Goal: Complete application form

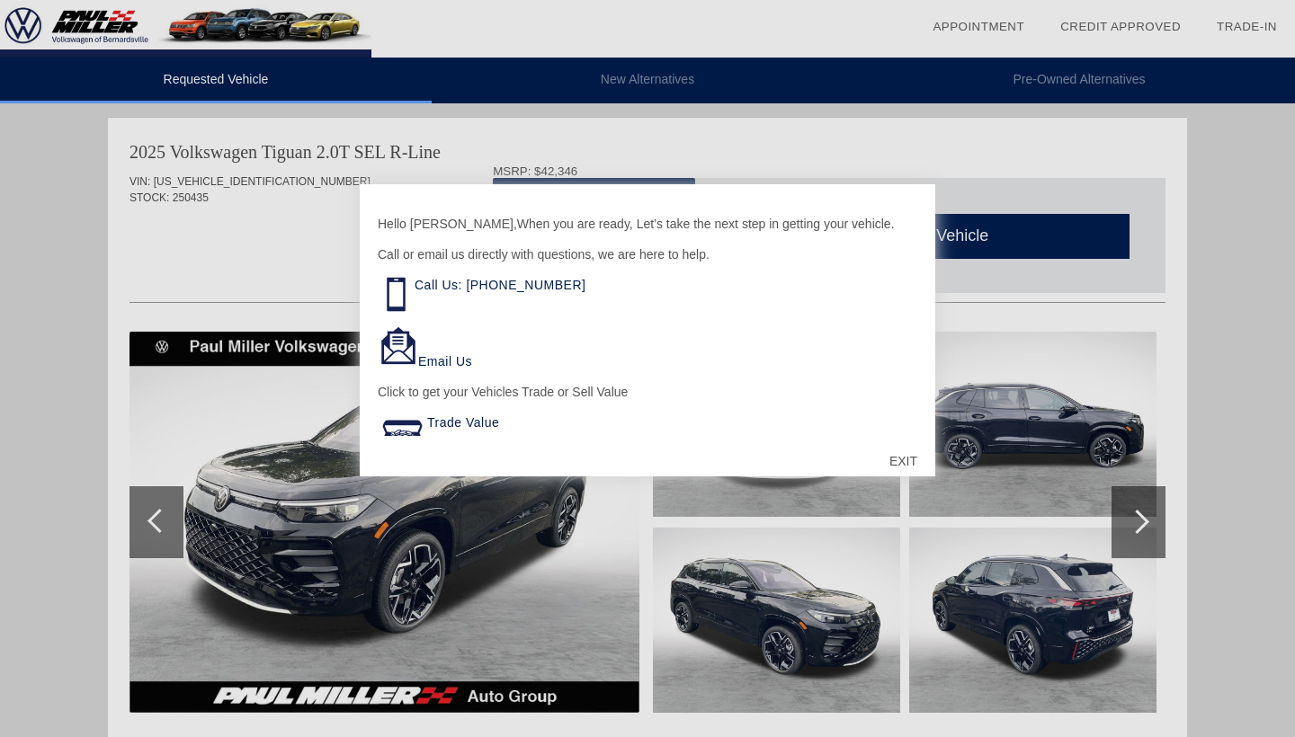
click at [903, 461] on div "EXIT" at bounding box center [903, 461] width 64 height 54
click at [907, 460] on div at bounding box center [647, 425] width 1036 height 196
click at [0, 0] on img at bounding box center [0, 0] width 0 height 0
click at [0, 0] on div "Back 1 of 24" at bounding box center [0, 0] width 0 height 0
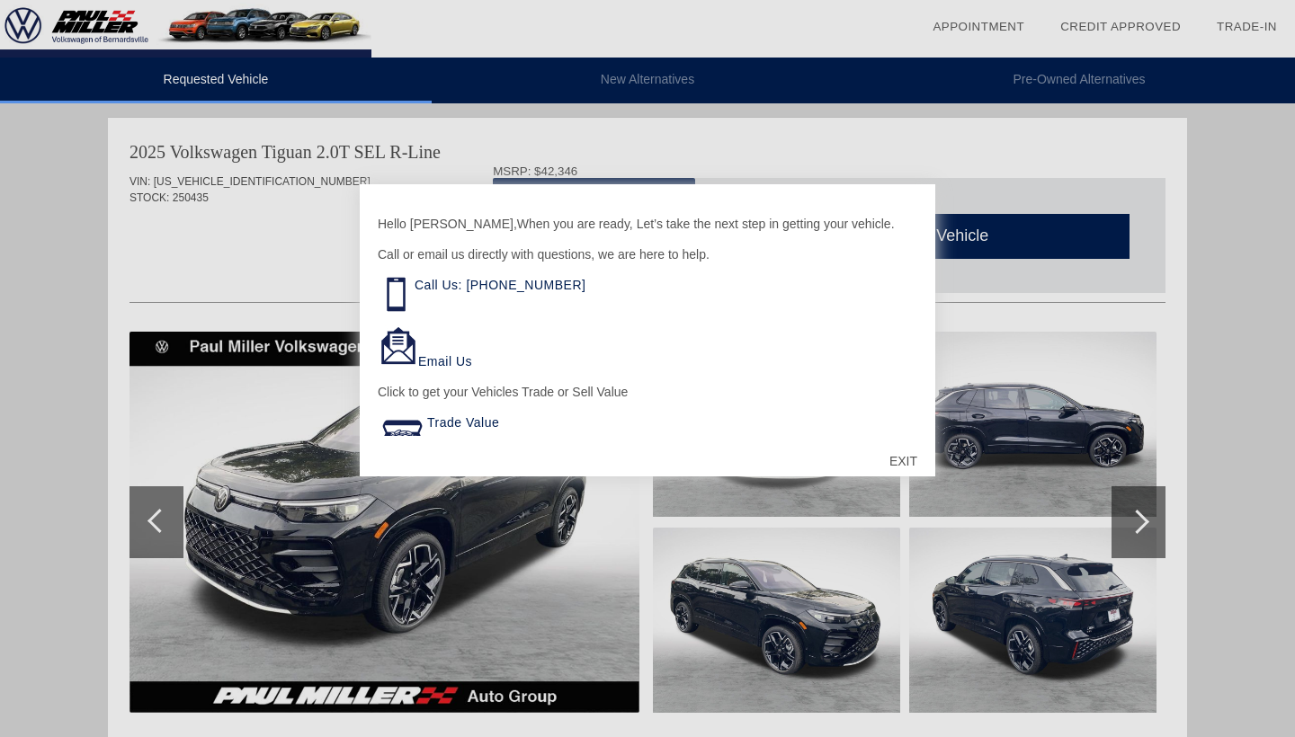
click at [0, 0] on img at bounding box center [0, 0] width 0 height 0
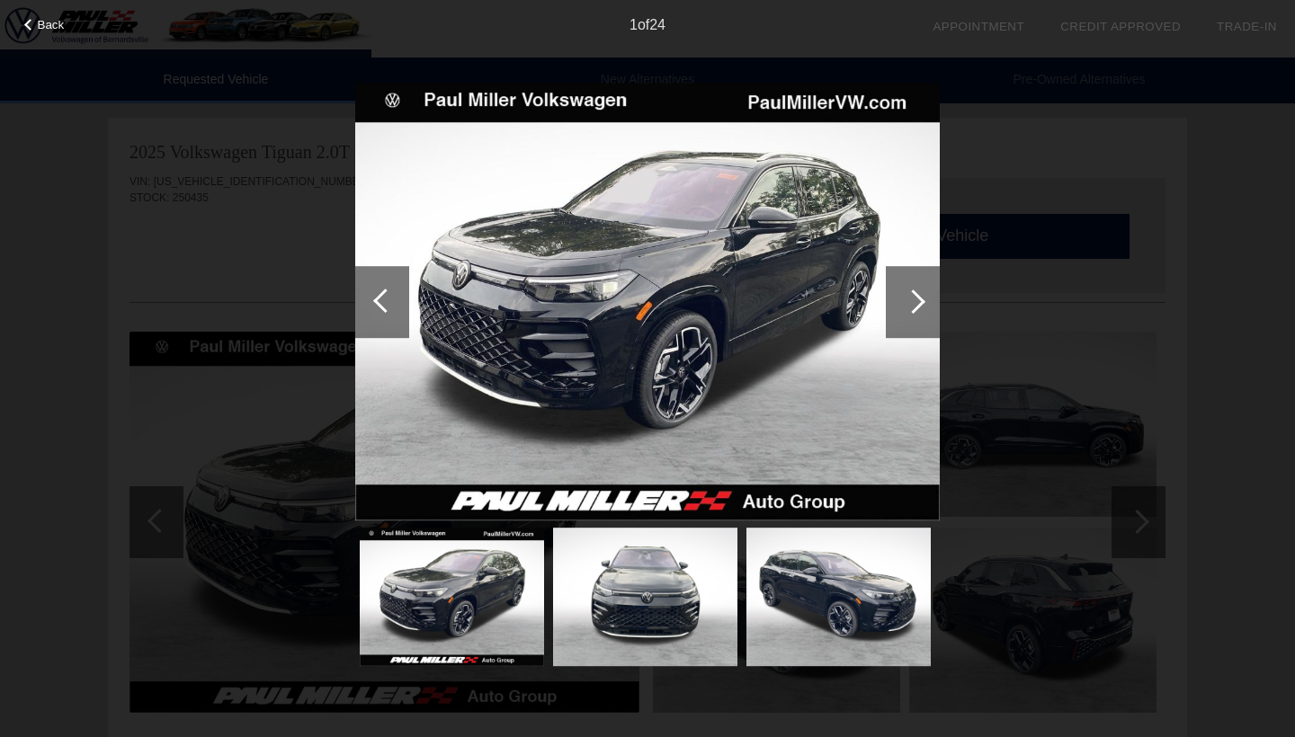
click at [910, 296] on div at bounding box center [913, 302] width 24 height 24
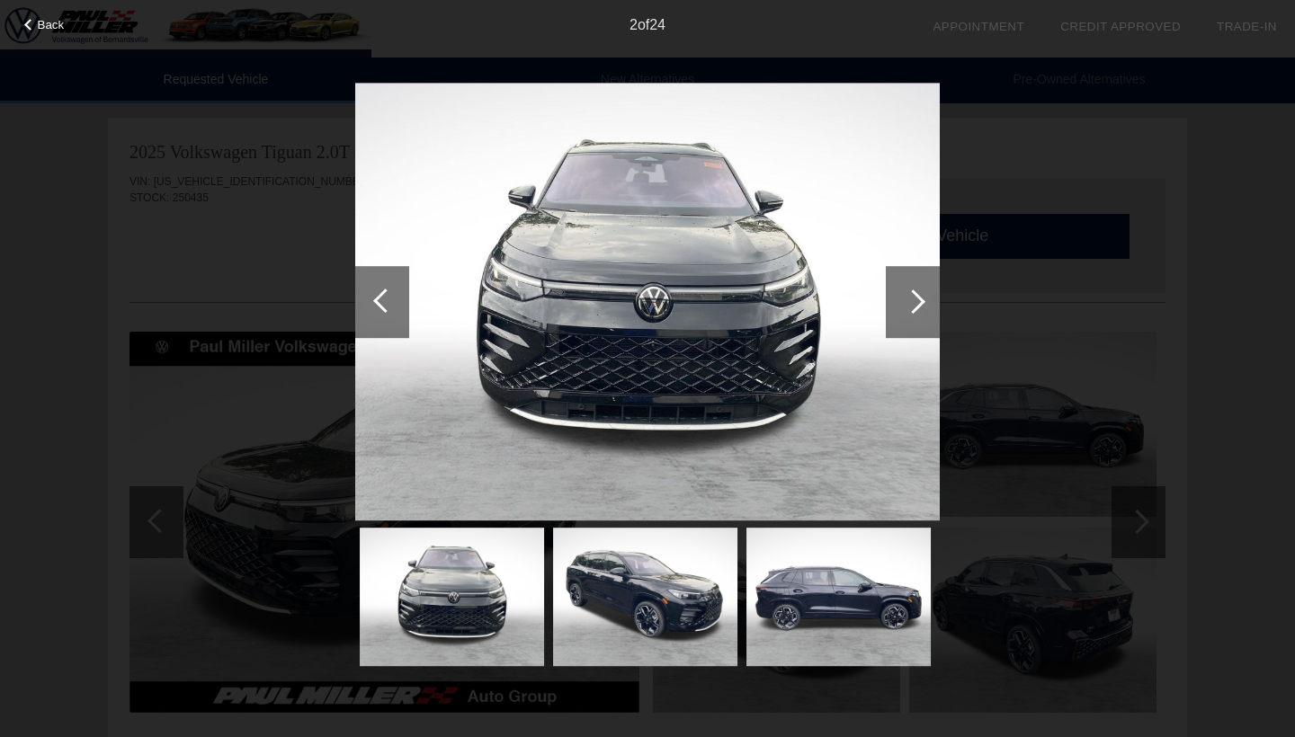
click at [910, 296] on div at bounding box center [913, 302] width 24 height 24
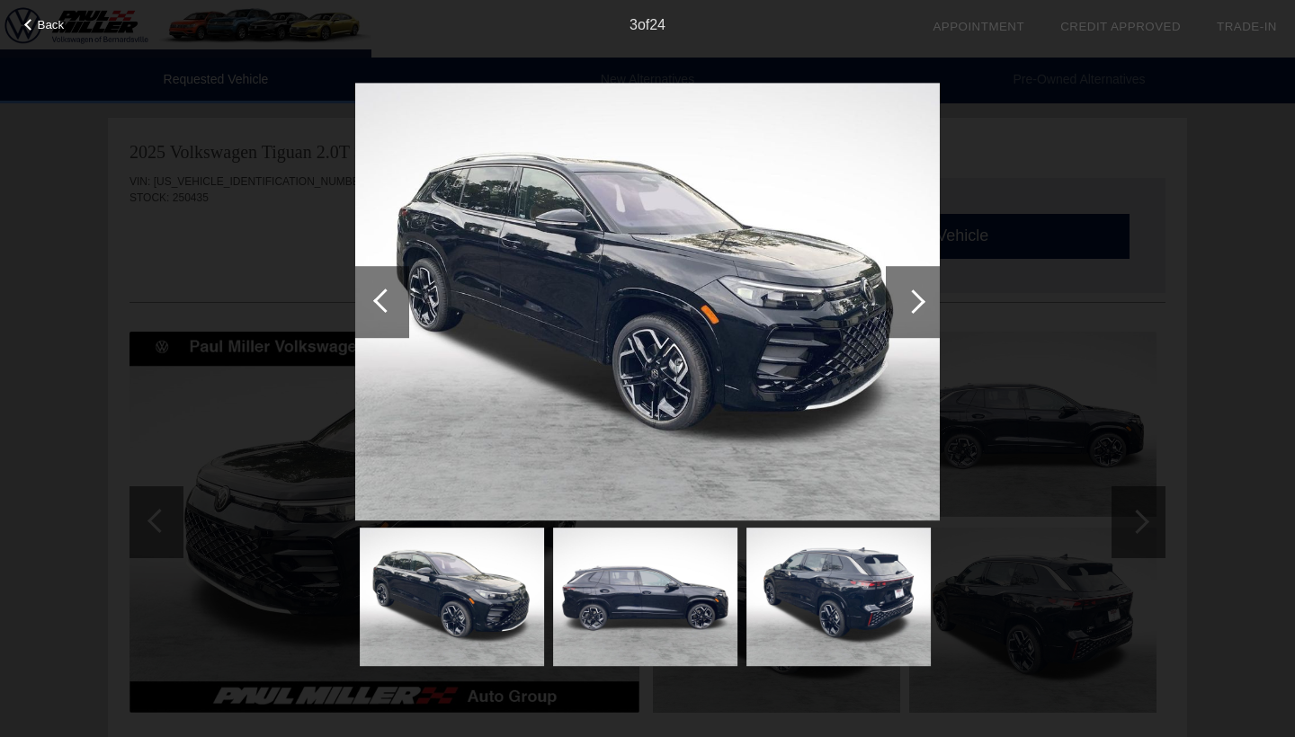
click at [910, 296] on div at bounding box center [913, 302] width 24 height 24
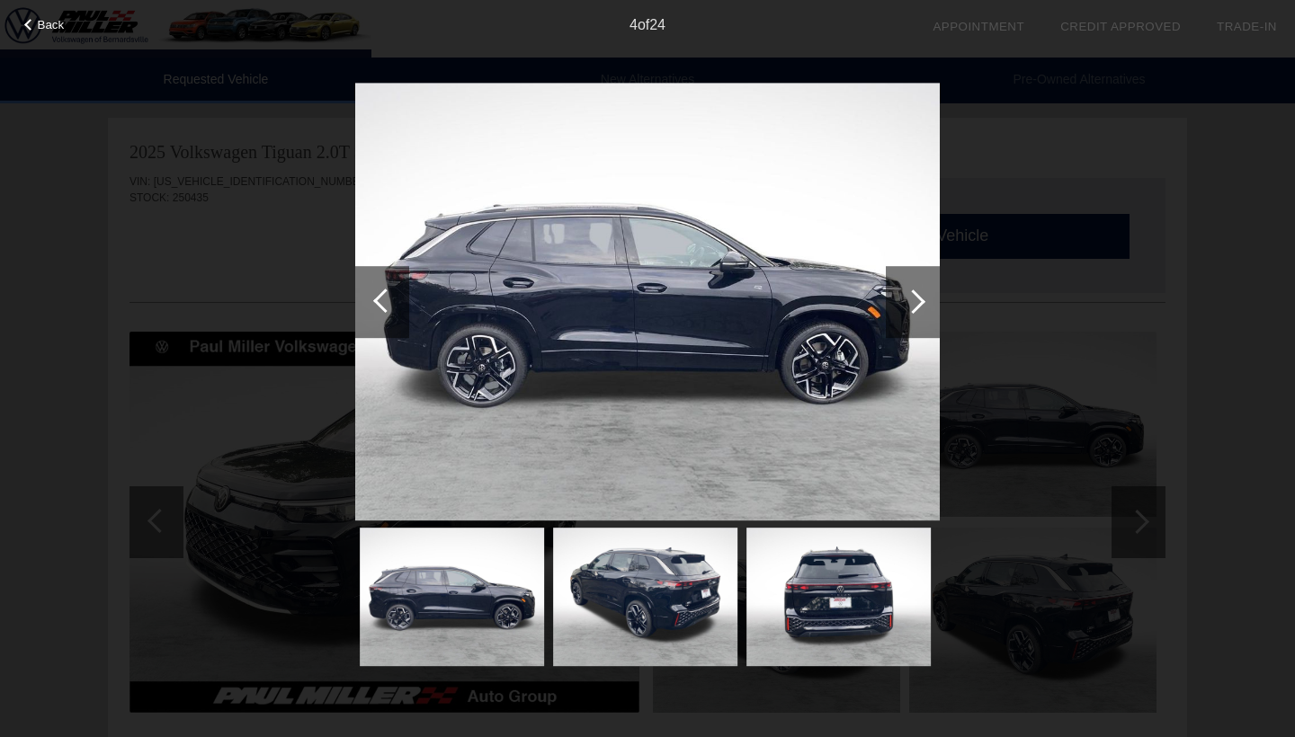
click at [910, 296] on div at bounding box center [913, 302] width 24 height 24
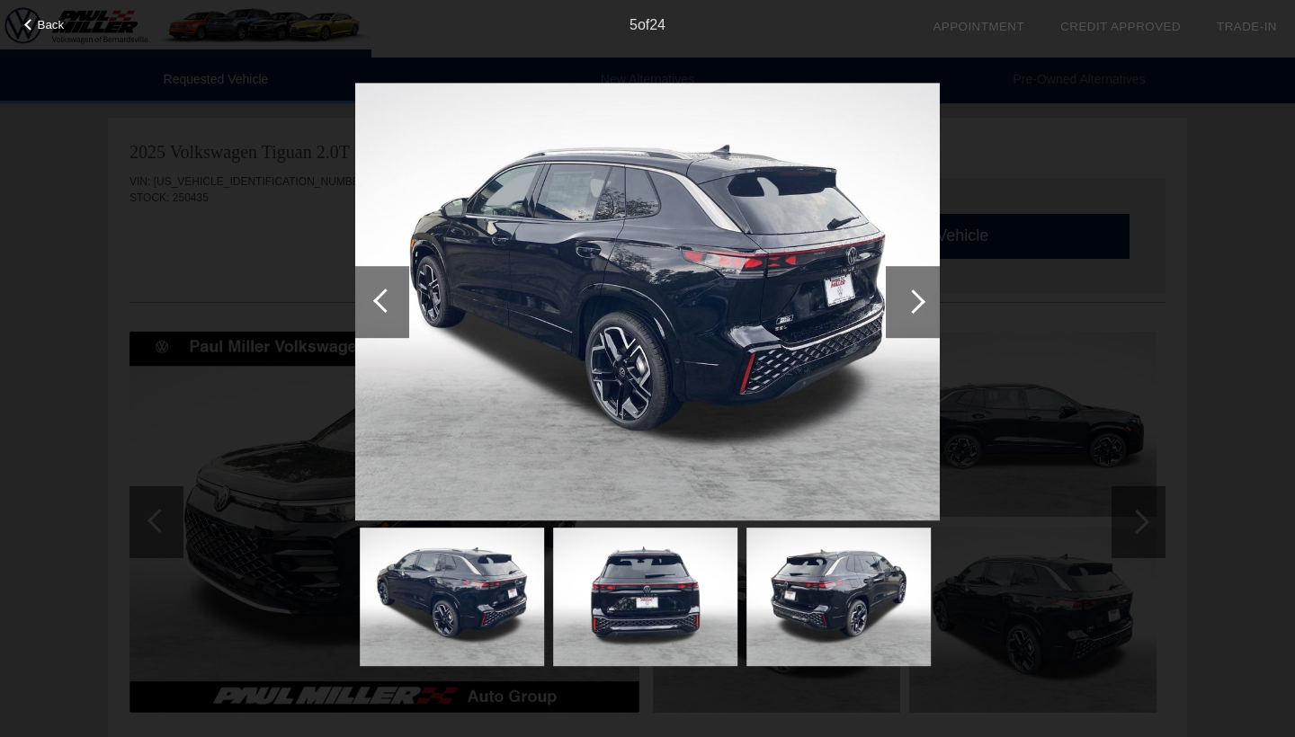
click at [910, 296] on div at bounding box center [913, 302] width 24 height 24
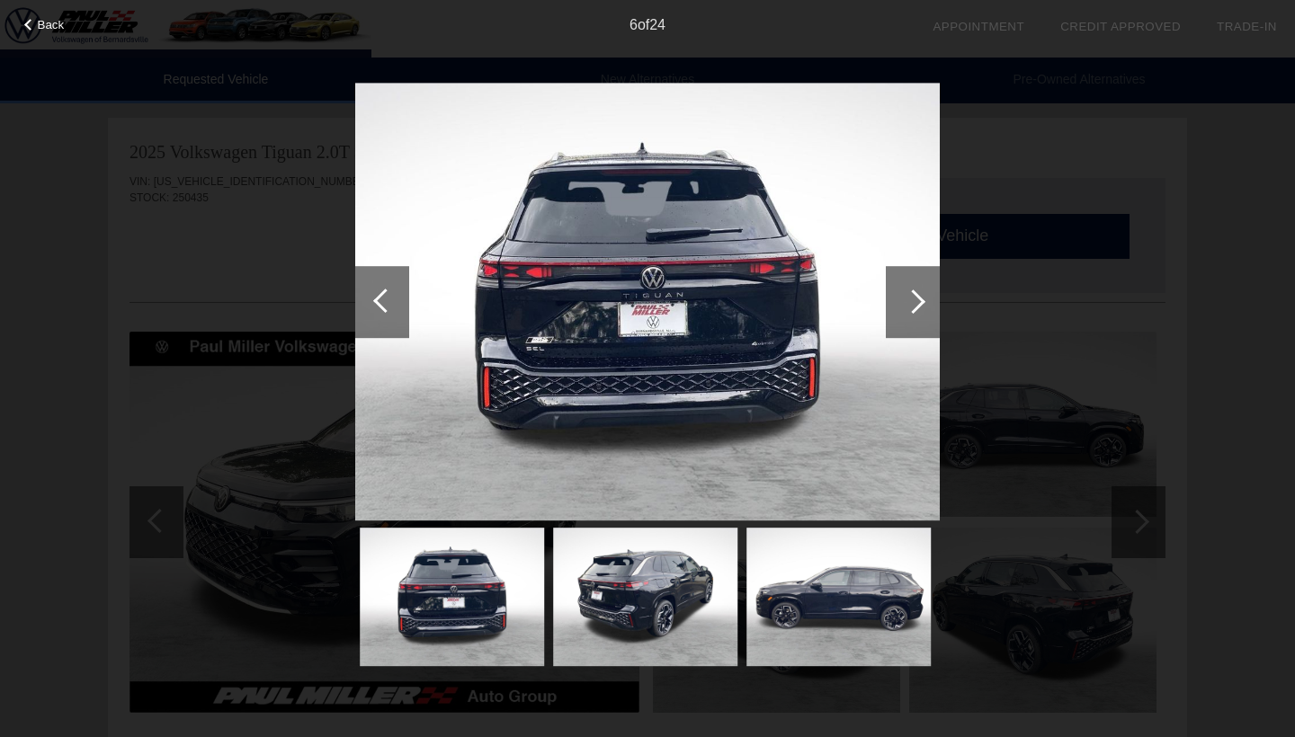
click at [910, 296] on div at bounding box center [913, 302] width 24 height 24
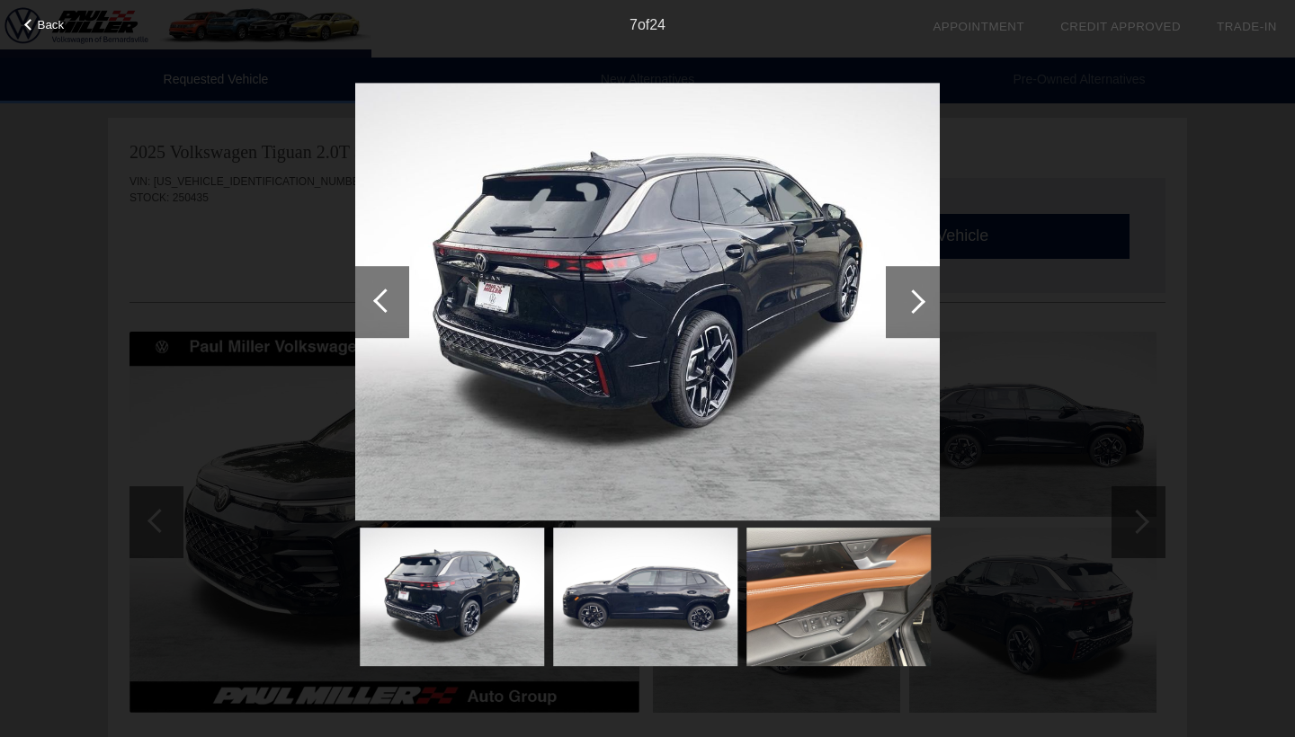
click at [910, 296] on div at bounding box center [913, 302] width 24 height 24
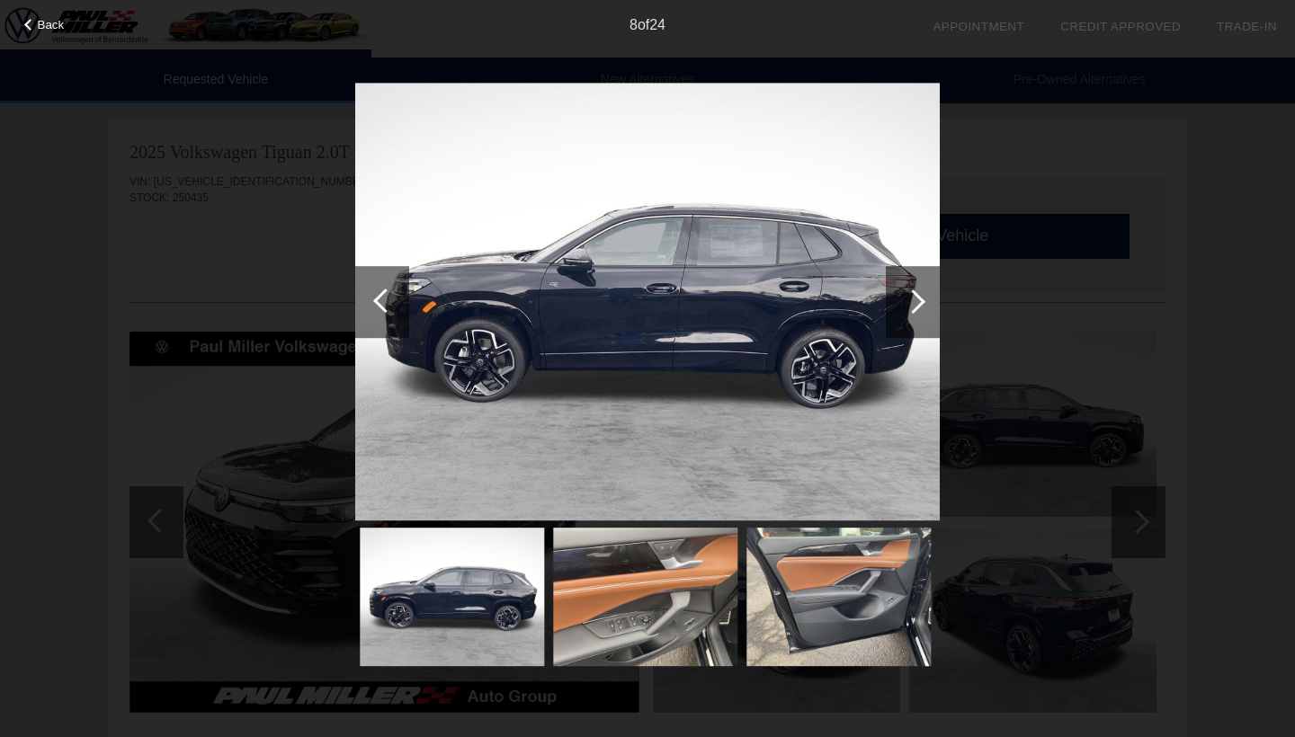
click at [910, 296] on div at bounding box center [913, 302] width 24 height 24
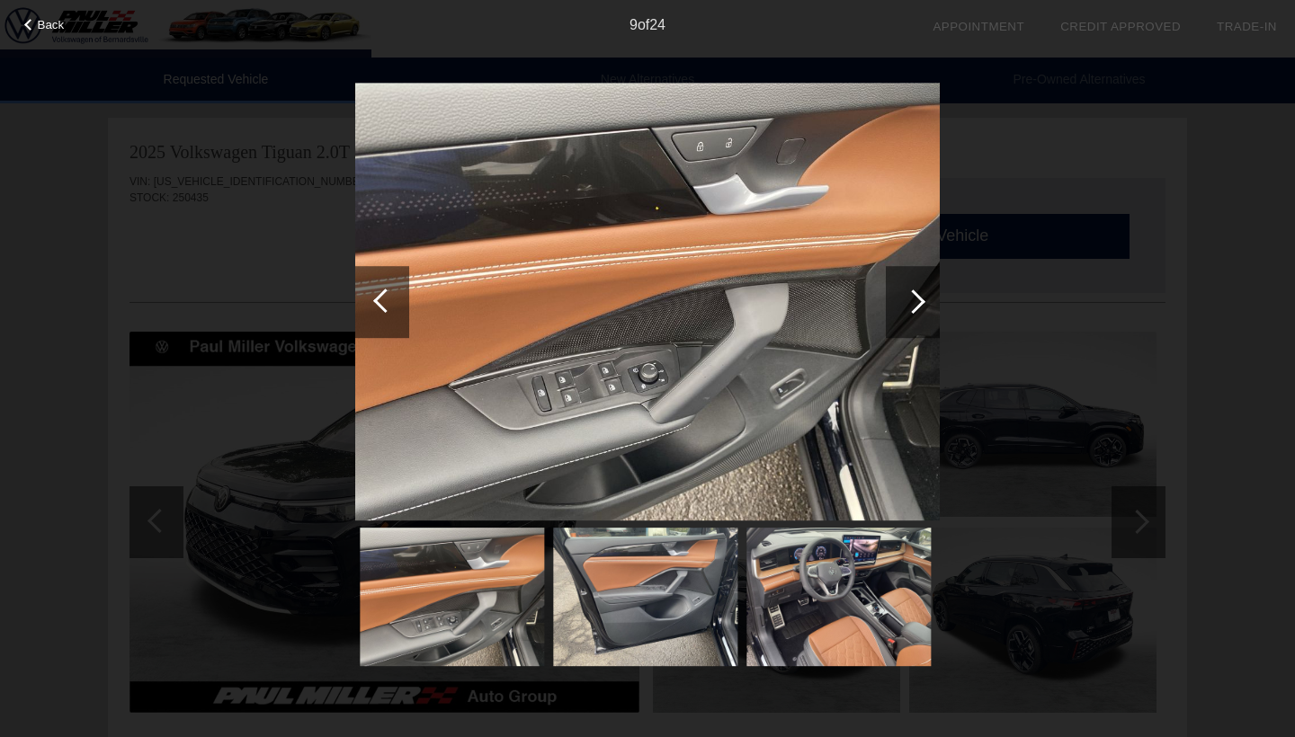
click at [910, 296] on div at bounding box center [913, 302] width 24 height 24
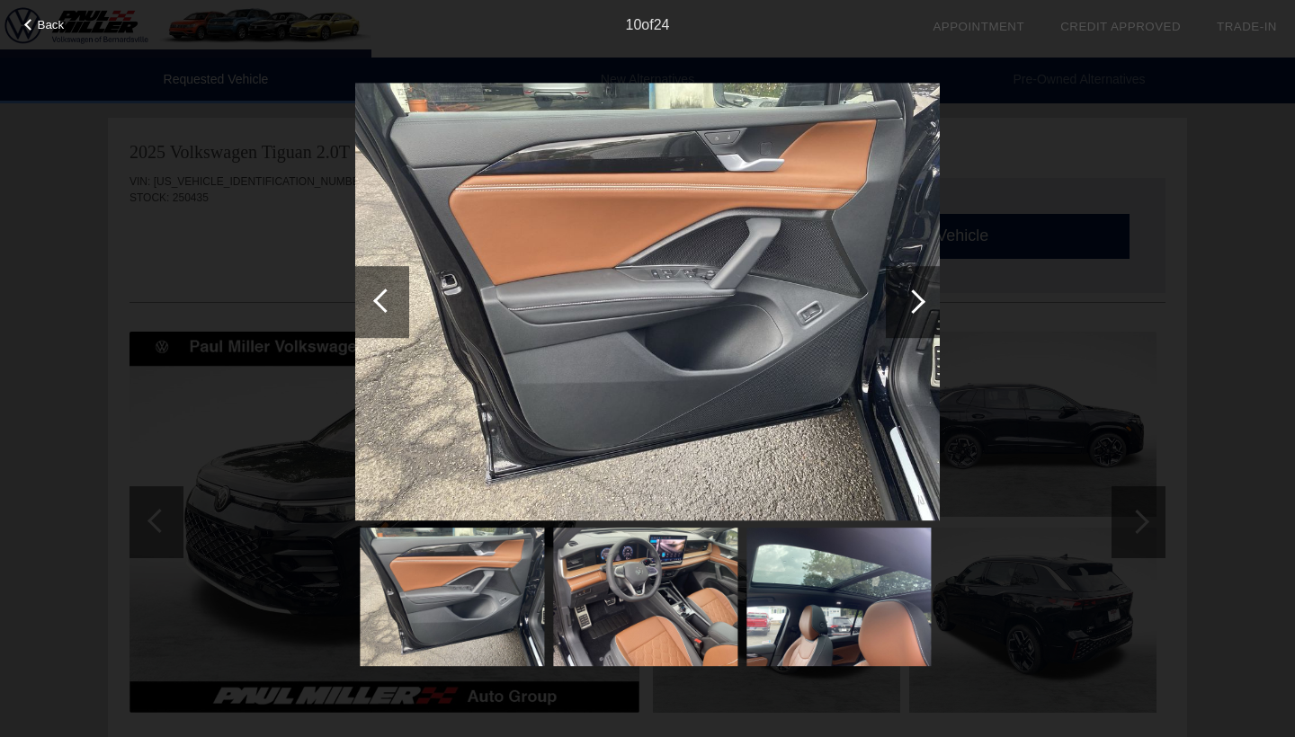
click at [910, 296] on div at bounding box center [913, 302] width 24 height 24
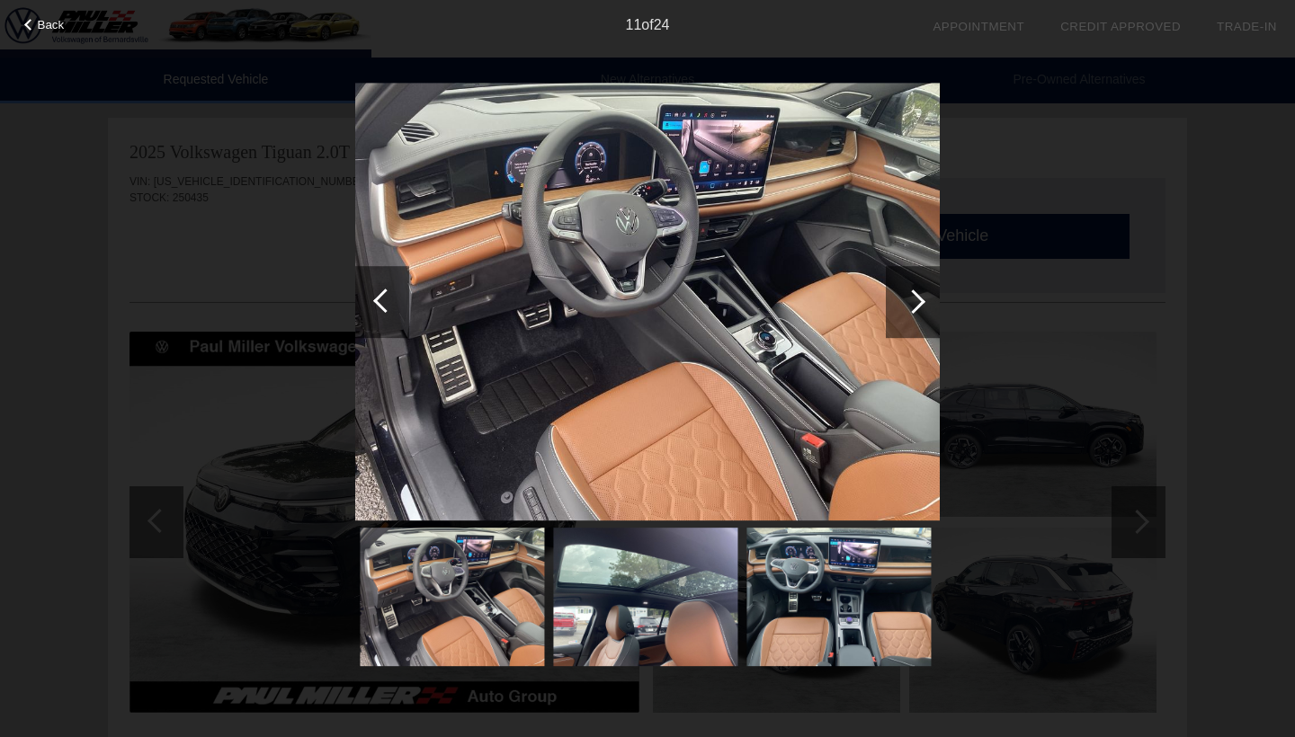
click at [910, 296] on div at bounding box center [913, 302] width 24 height 24
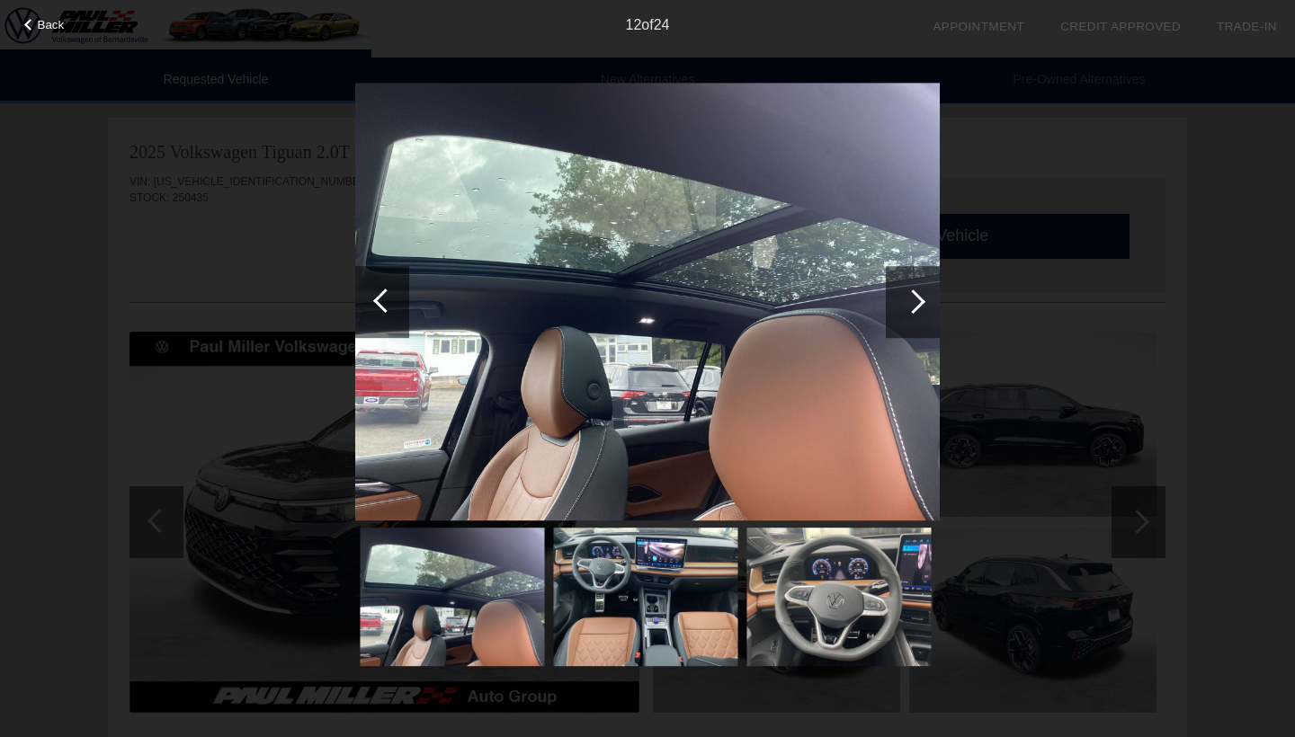
click at [910, 296] on div at bounding box center [913, 302] width 24 height 24
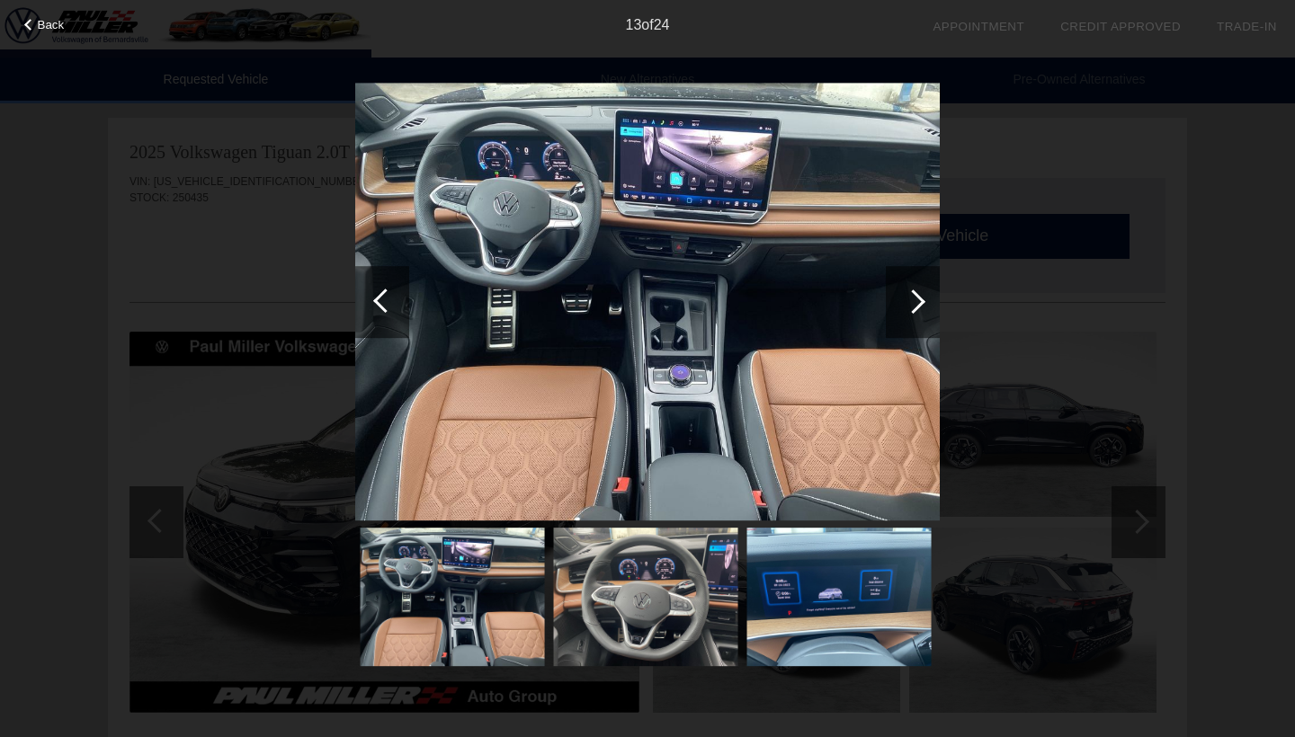
click at [910, 296] on div at bounding box center [913, 302] width 24 height 24
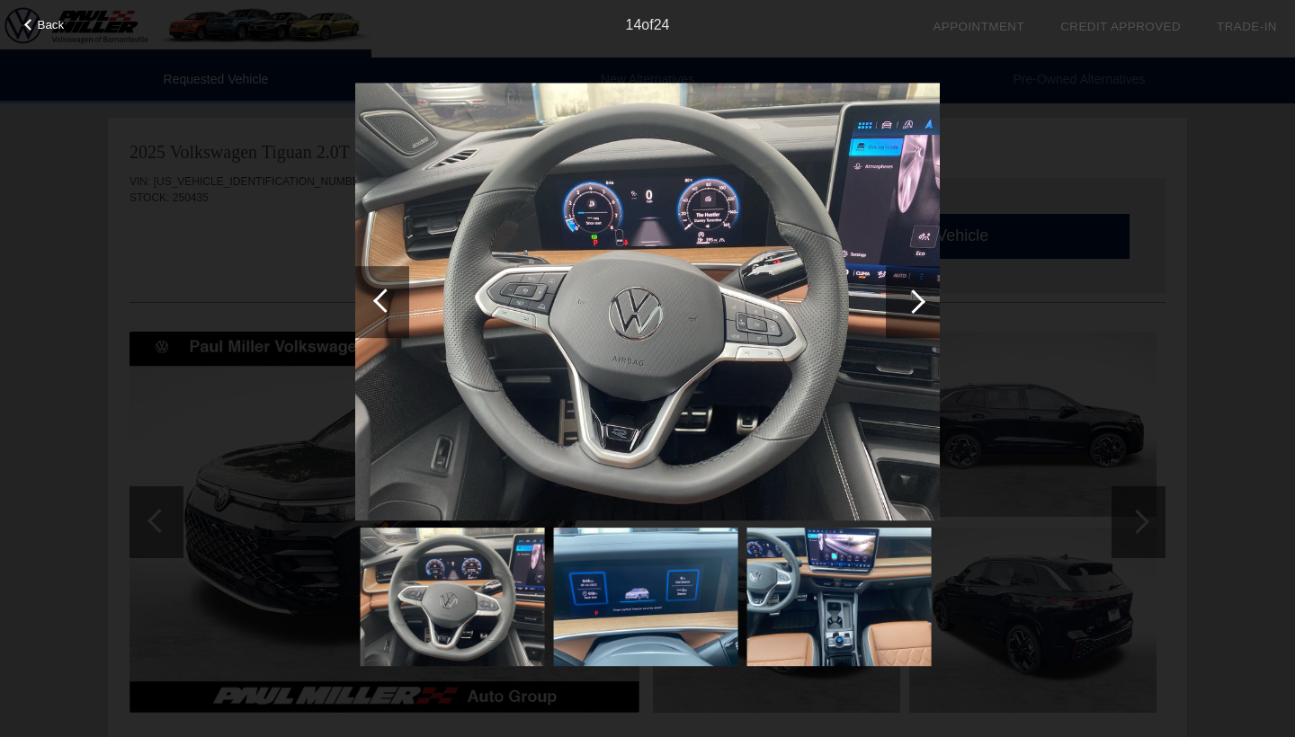
click at [910, 296] on div at bounding box center [913, 302] width 24 height 24
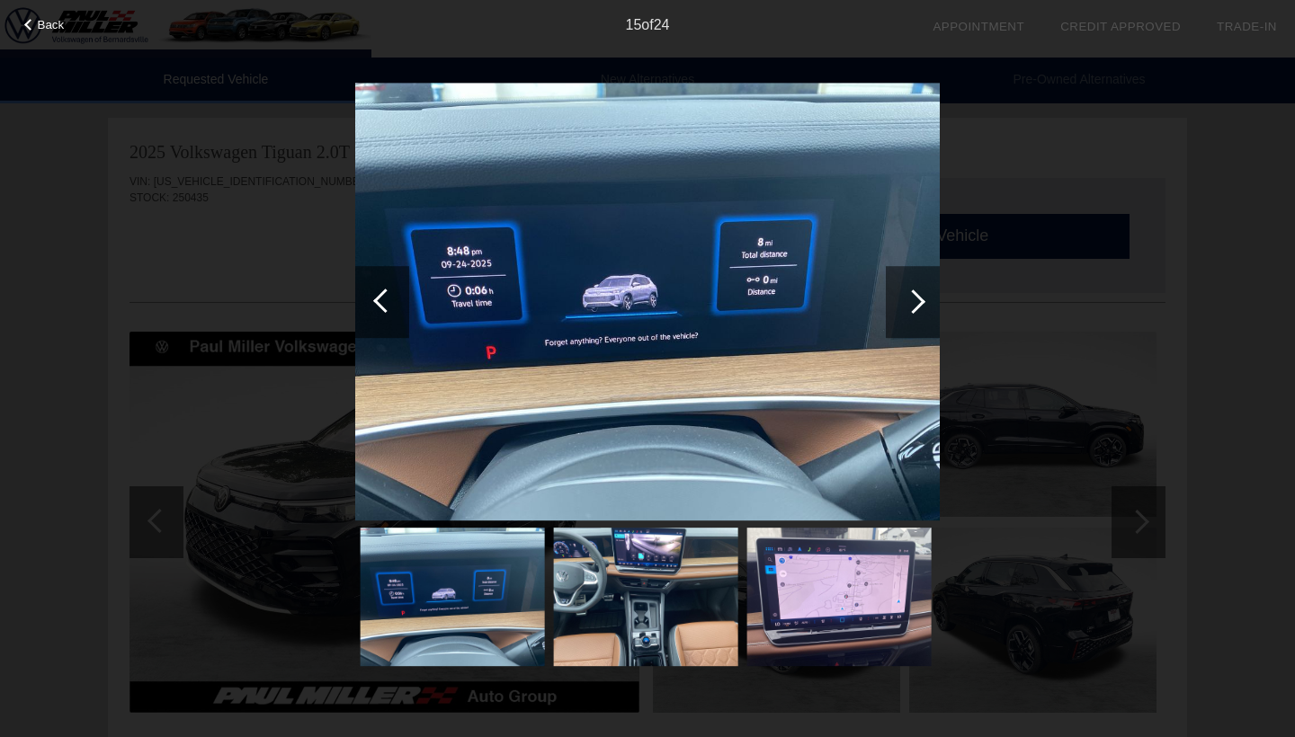
click at [910, 296] on div at bounding box center [913, 302] width 24 height 24
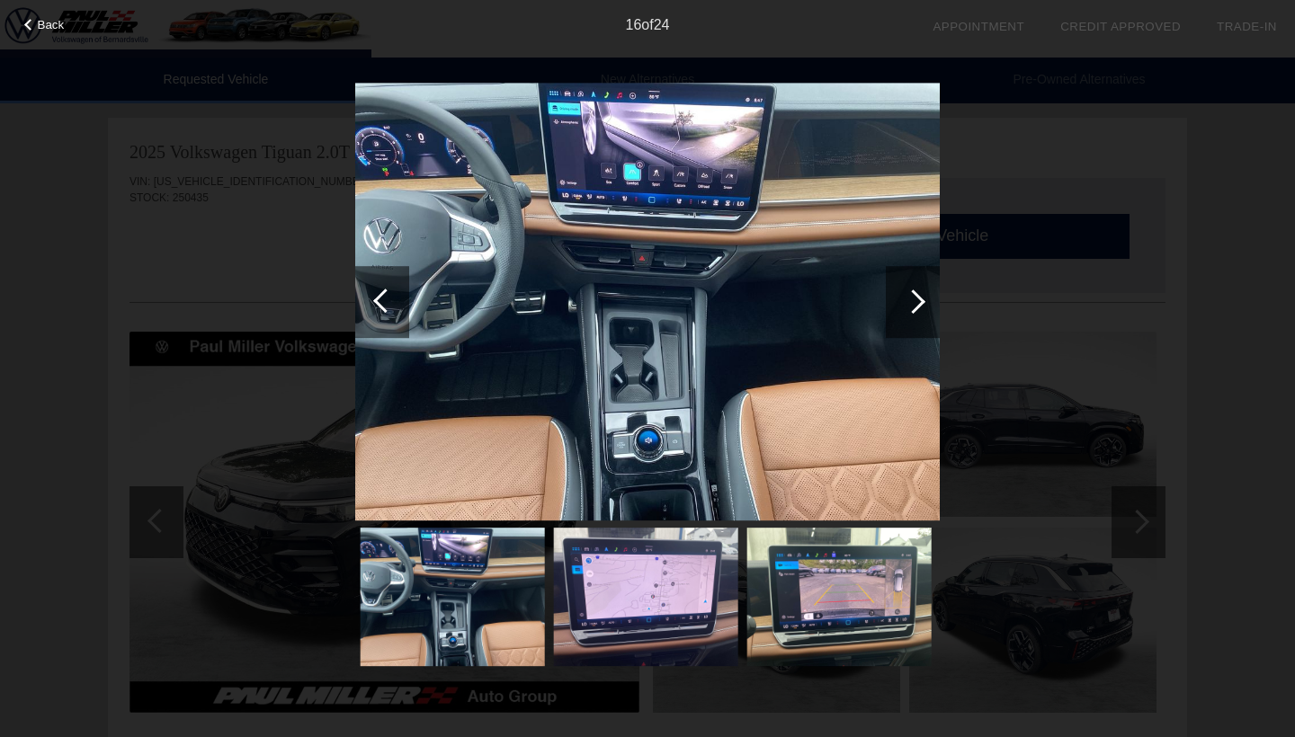
click at [910, 296] on div at bounding box center [913, 302] width 24 height 24
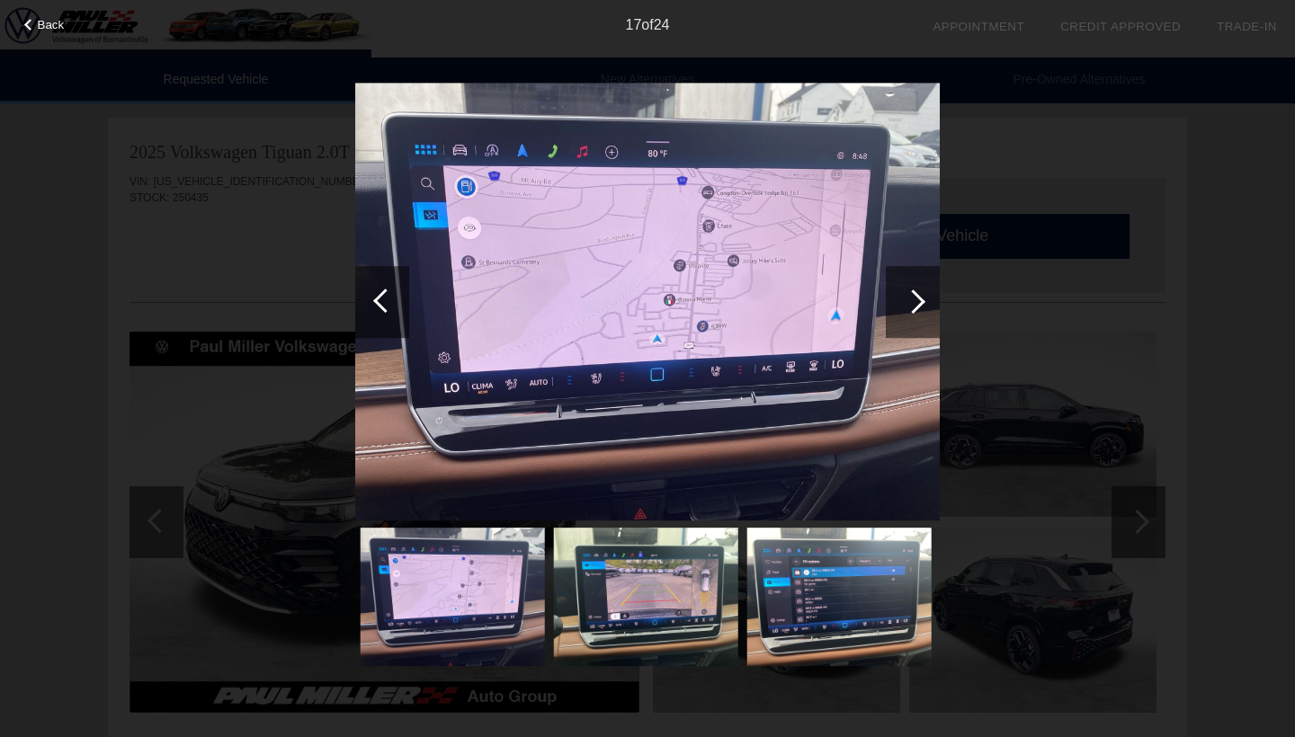
click at [910, 296] on div at bounding box center [913, 302] width 24 height 24
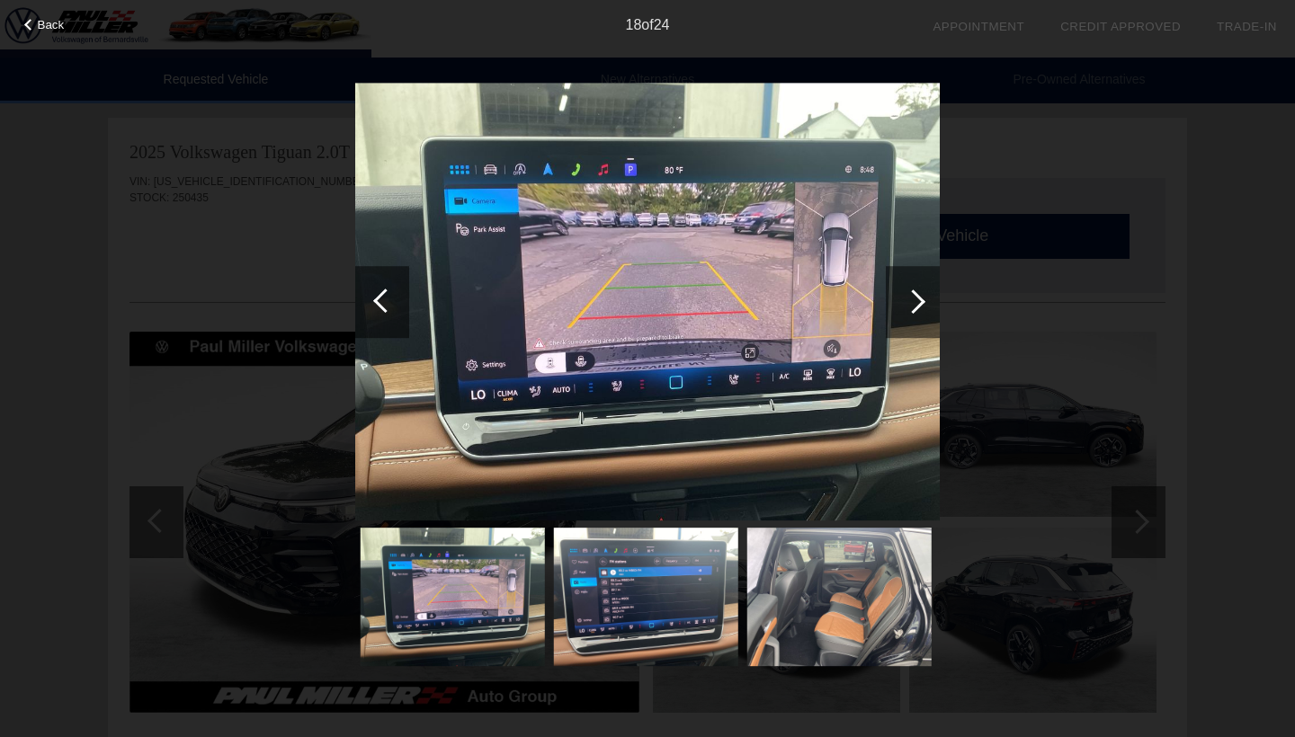
click at [910, 296] on div at bounding box center [913, 302] width 24 height 24
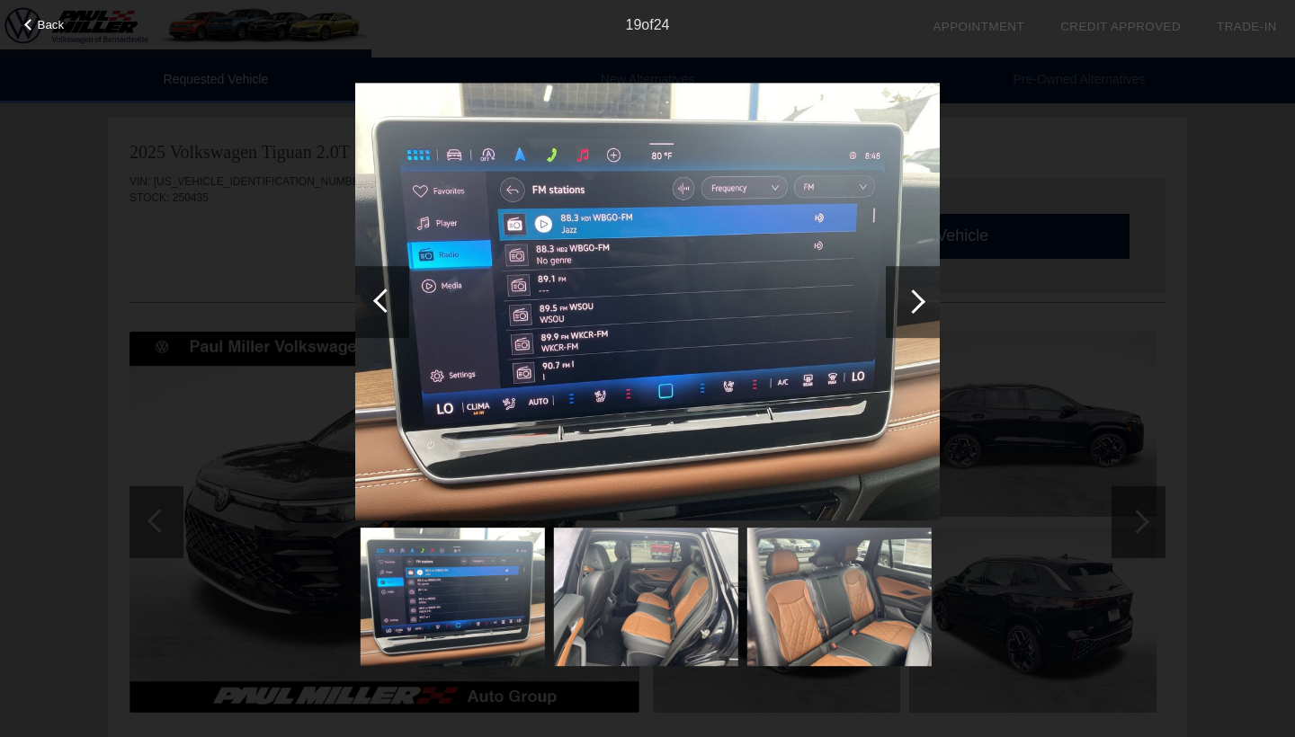
click at [1107, 134] on div "Back 19 of 24" at bounding box center [647, 368] width 1295 height 737
click at [916, 297] on div at bounding box center [913, 302] width 24 height 24
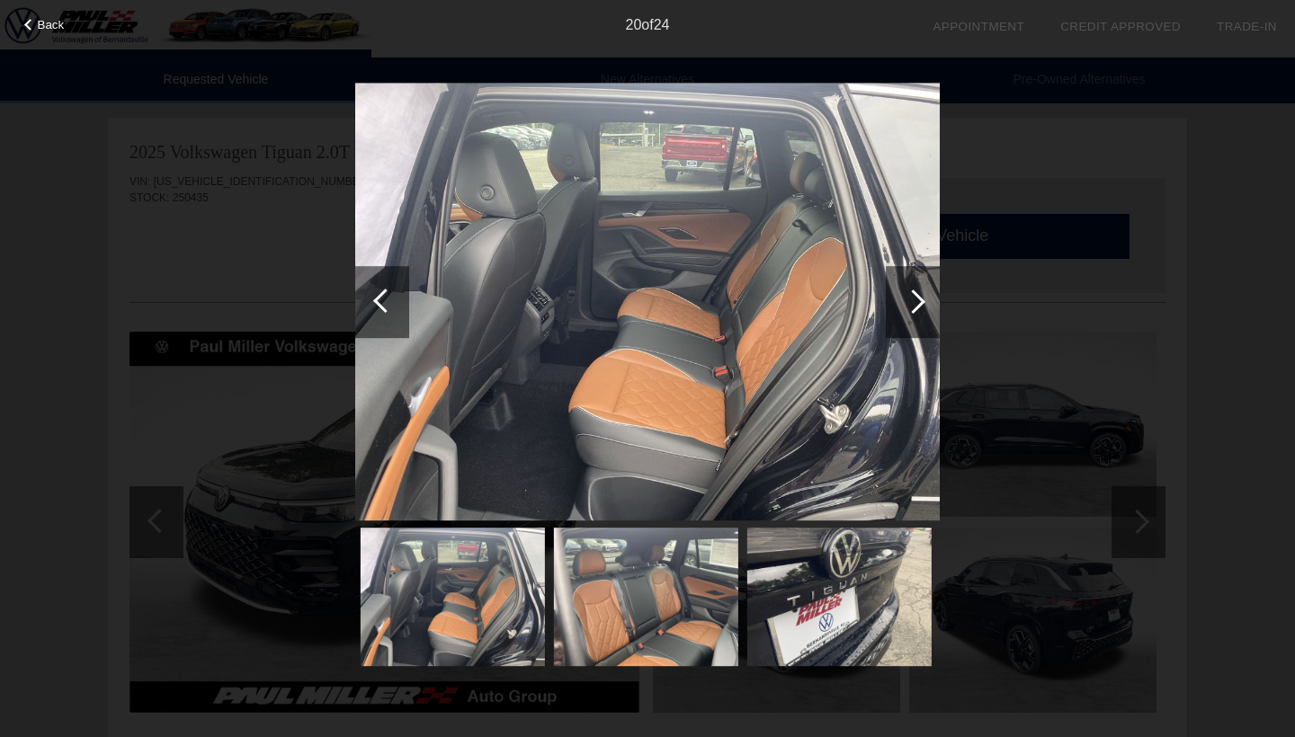
click at [916, 297] on div at bounding box center [913, 302] width 24 height 24
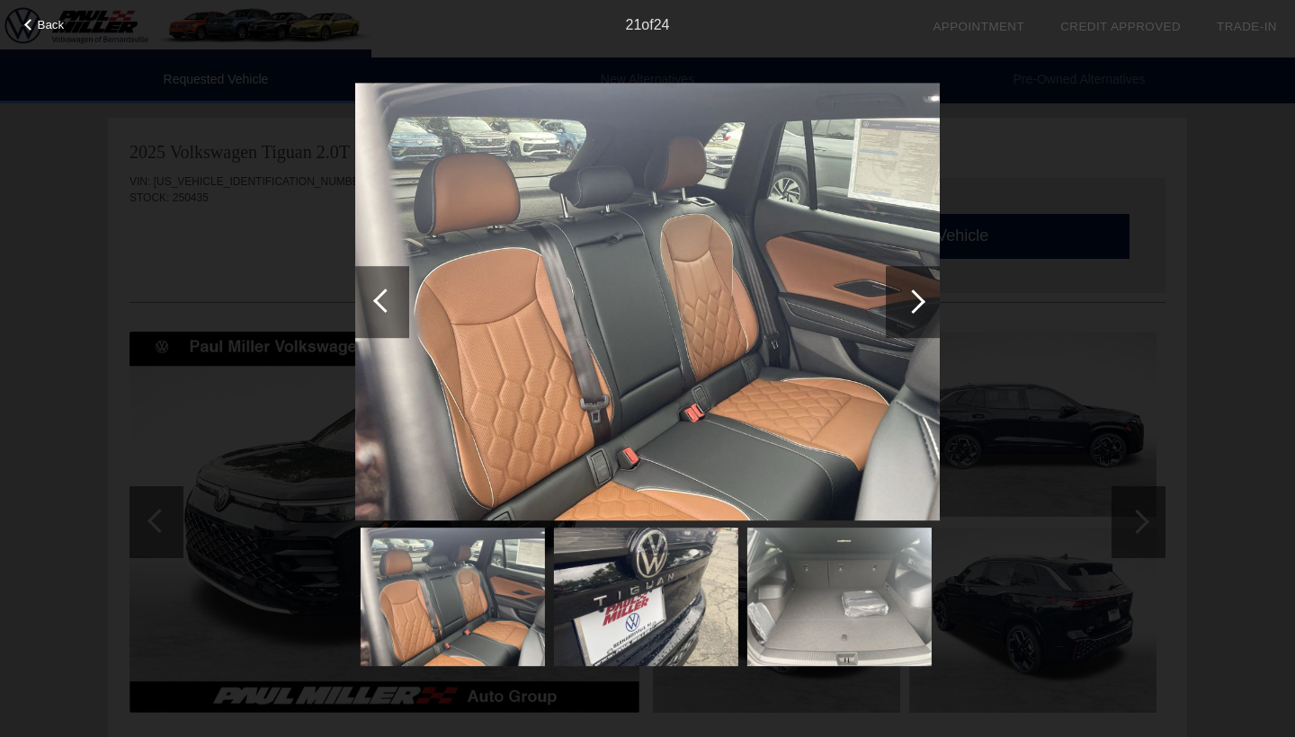
click at [916, 297] on div at bounding box center [913, 302] width 24 height 24
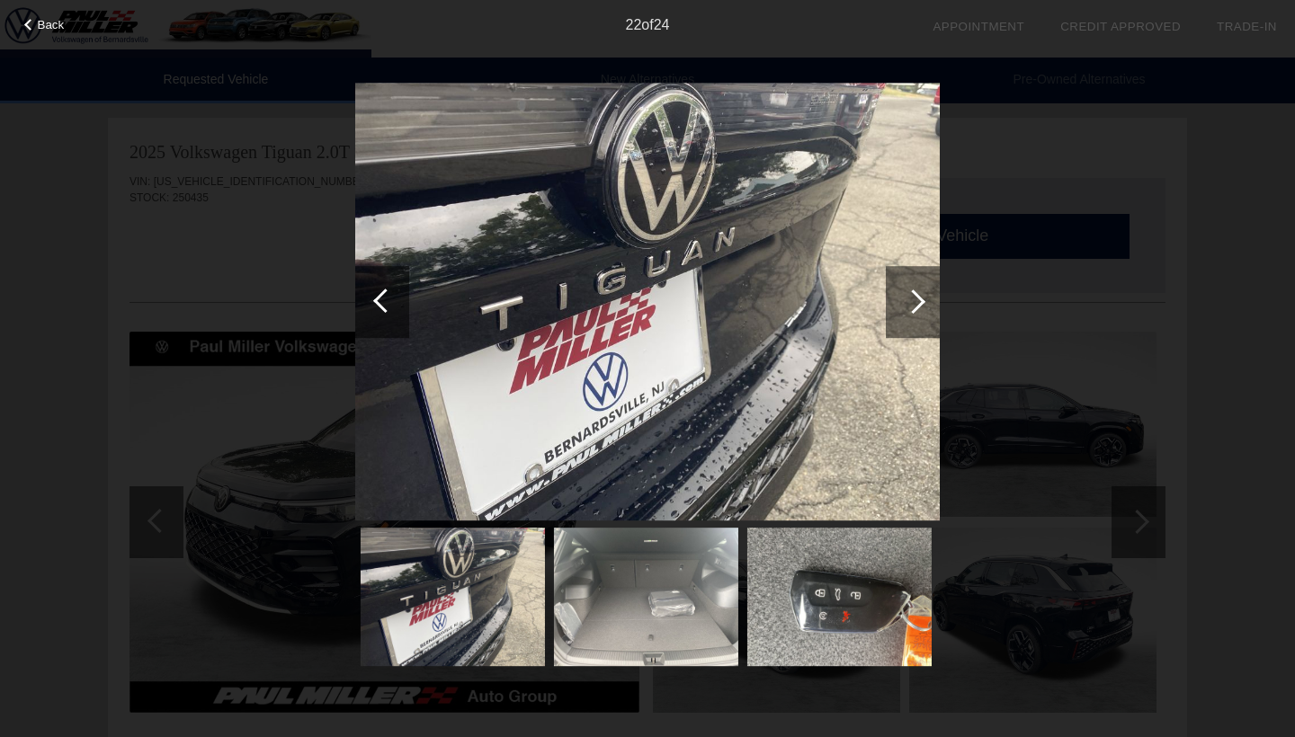
click at [916, 297] on div at bounding box center [913, 302] width 24 height 24
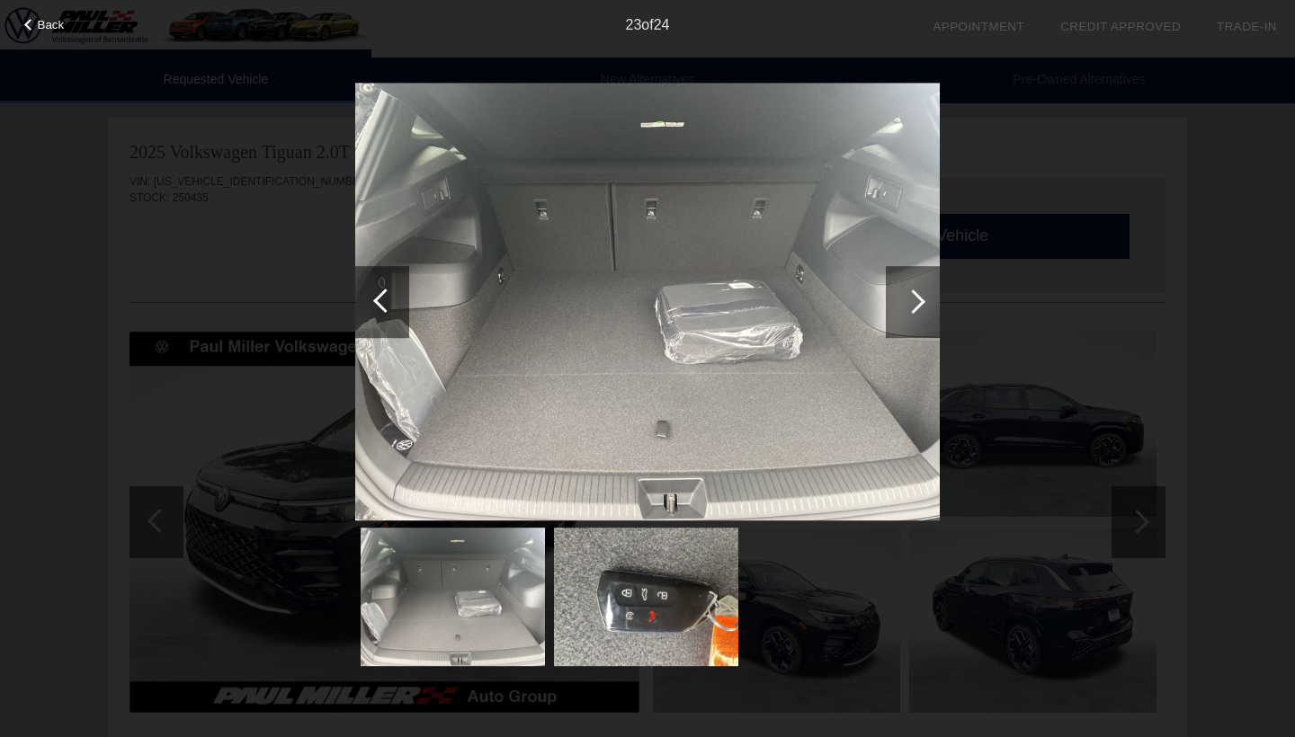
click at [916, 297] on div at bounding box center [913, 302] width 24 height 24
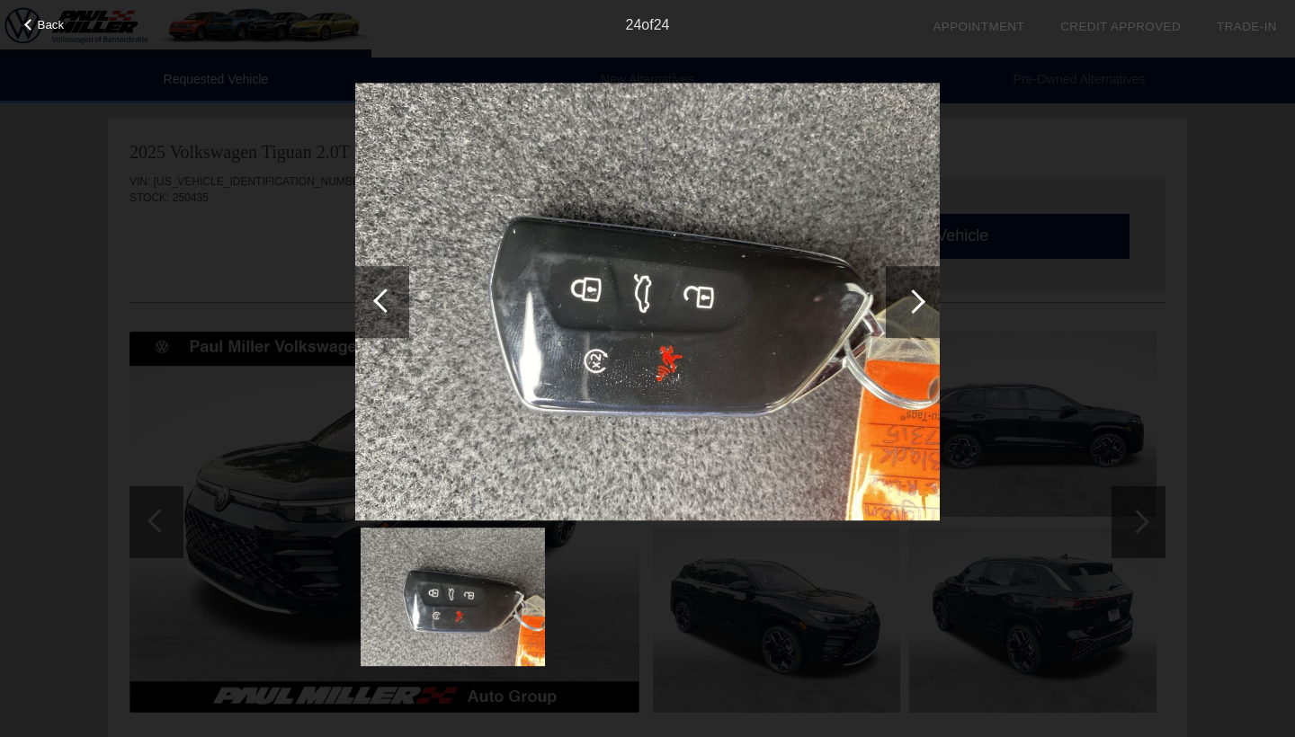
click at [916, 297] on div at bounding box center [913, 302] width 24 height 24
click at [1065, 161] on div "Back 24 of 24" at bounding box center [647, 368] width 1295 height 737
click at [360, 84] on img at bounding box center [647, 302] width 584 height 439
click at [327, 70] on div "Back 24 of 24" at bounding box center [647, 368] width 1295 height 737
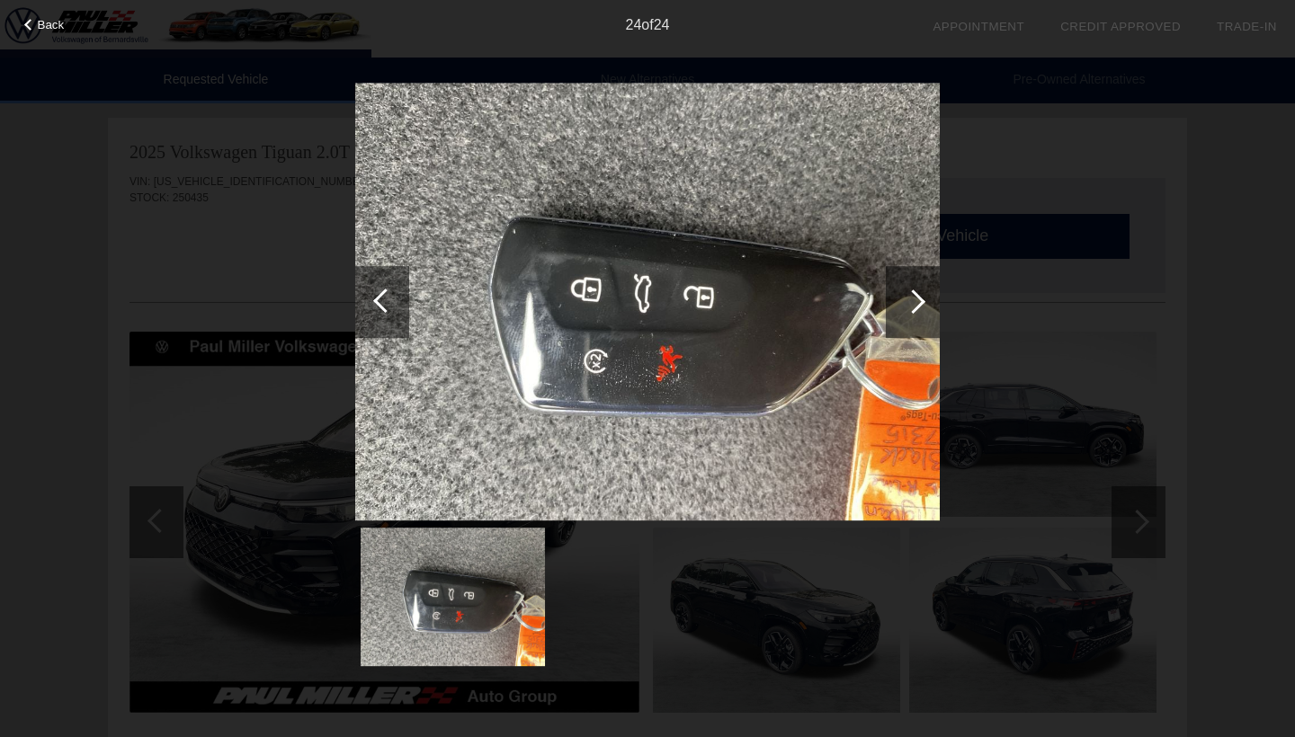
click at [898, 72] on div "Back 24 of 24" at bounding box center [647, 368] width 1295 height 737
click at [319, 622] on div "Back 24 of 24" at bounding box center [647, 368] width 1295 height 737
click at [193, 577] on div "Back 24 of 24" at bounding box center [647, 368] width 1295 height 737
click at [53, 23] on span "Back" at bounding box center [51, 24] width 27 height 13
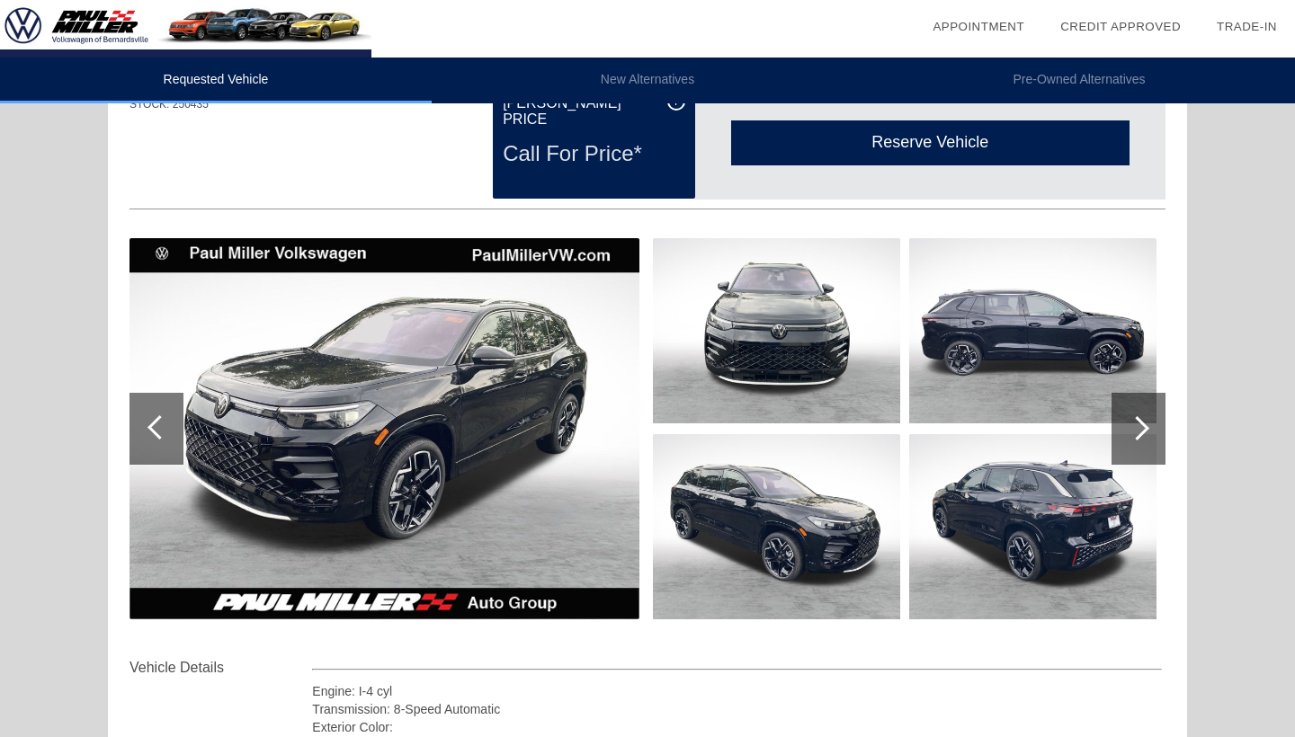
scroll to position [75, 0]
